Goal: Task Accomplishment & Management: Use online tool/utility

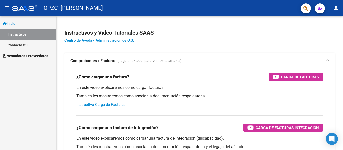
click at [25, 57] on span "Prestadores / Proveedores" at bounding box center [26, 56] width 46 height 6
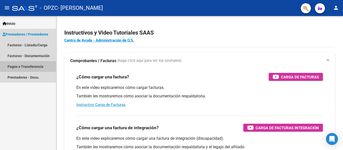
click at [25, 66] on link "Pagos x Transferencia" at bounding box center [28, 66] width 56 height 11
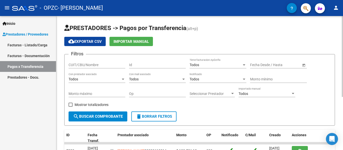
click at [281, 104] on div "Filtros CUIT/CBU/Nombre Id Todos Tiene facturacion Apócrifa Fecha inicio – Fech…" at bounding box center [200, 85] width 262 height 53
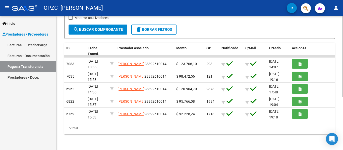
scroll to position [88, 0]
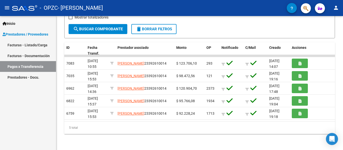
click at [37, 48] on link "Facturas - Listado/Carga" at bounding box center [28, 45] width 56 height 11
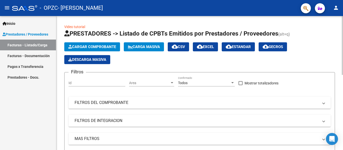
click at [319, 43] on div "Cargar Comprobante Carga Masiva cloud_download CSV cloud_download EXCEL cloud_d…" at bounding box center [199, 53] width 271 height 22
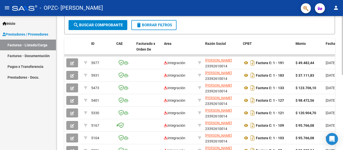
scroll to position [172, 0]
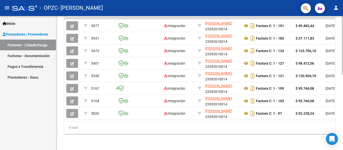
click at [339, 122] on div at bounding box center [342, 120] width 1 height 59
drag, startPoint x: 98, startPoint y: 122, endPoint x: 228, endPoint y: 140, distance: 130.8
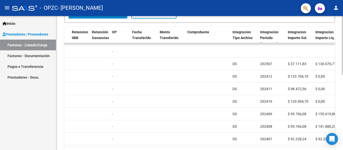
scroll to position [140, 0]
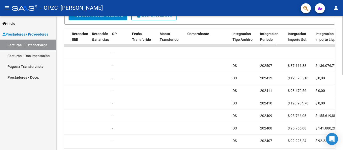
click at [339, 106] on div "Video tutorial PRESTADORES -> Listado de CPBTs Emitidos por Prestadores / Prove…" at bounding box center [200, 27] width 288 height 302
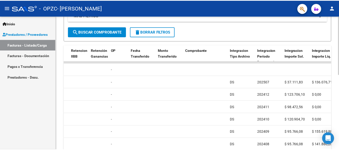
scroll to position [123, 0]
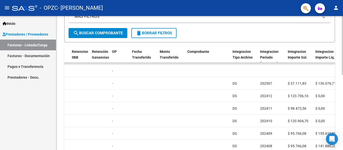
click at [339, 83] on div at bounding box center [342, 100] width 1 height 59
click at [337, 10] on mat-icon "person" at bounding box center [336, 8] width 6 height 6
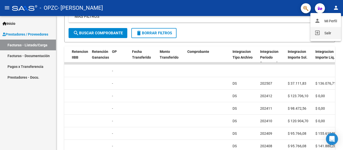
click at [322, 32] on button "exit_to_app Salir" at bounding box center [325, 33] width 31 height 12
